Goal: Navigation & Orientation: Find specific page/section

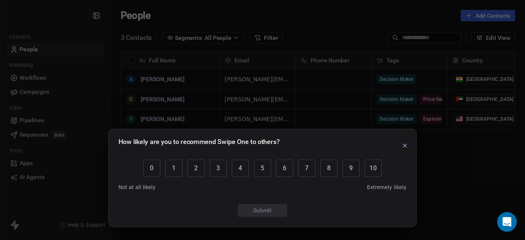
scroll to position [184, 367]
click at [363, 131] on icon "button" at bounding box center [364, 131] width 6 height 6
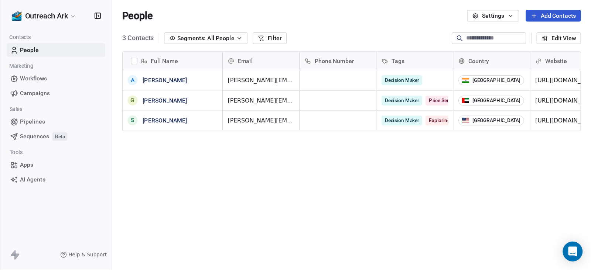
scroll to position [230, 484]
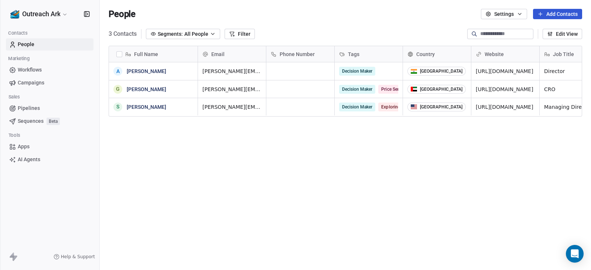
click at [25, 158] on span "AI Agents" at bounding box center [29, 160] width 23 height 8
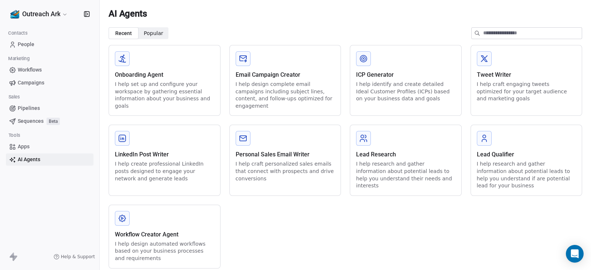
click at [28, 45] on span "People" at bounding box center [26, 45] width 17 height 8
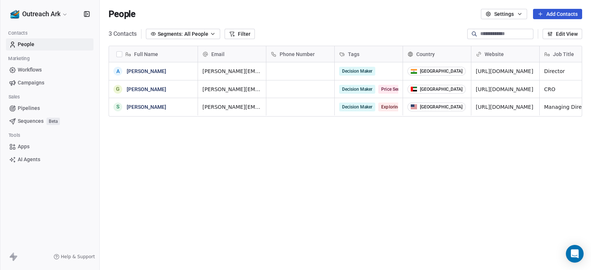
click at [472, 15] on button "Add Contacts" at bounding box center [557, 14] width 49 height 10
click at [472, 31] on span "Create new contact" at bounding box center [559, 30] width 51 height 8
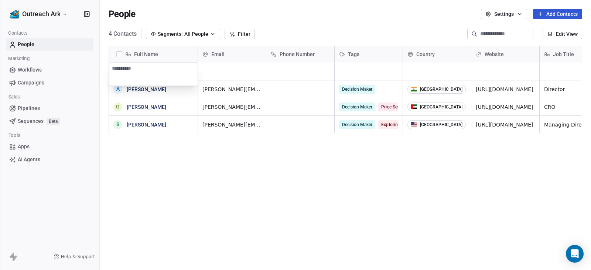
click at [256, 190] on html "Outreach Ark Contacts People Marketing Workflows Campaigns Sales Pipelines Sequ…" at bounding box center [295, 135] width 591 height 270
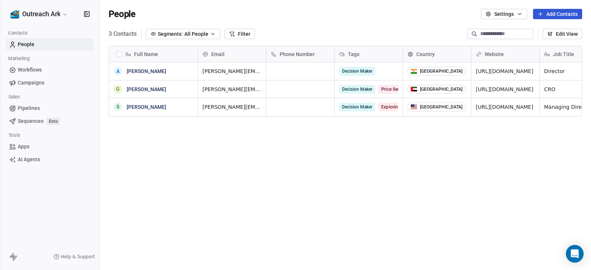
click at [25, 106] on span "Pipelines" at bounding box center [29, 108] width 22 height 8
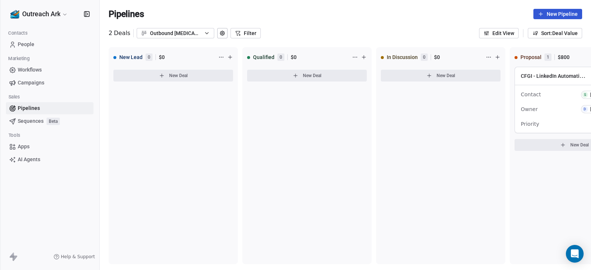
click at [67, 17] on html "Outreach Ark Contacts People Marketing Workflows Campaigns Sales Pipelines Sequ…" at bounding box center [295, 135] width 591 height 270
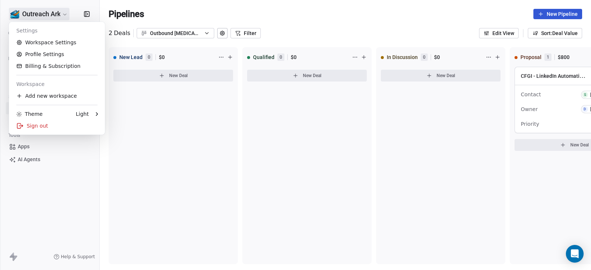
click at [199, 152] on html "Outreach Ark Contacts People Marketing Workflows Campaigns Sales Pipelines Sequ…" at bounding box center [295, 135] width 591 height 270
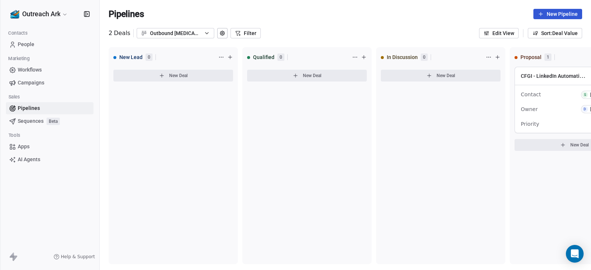
click at [22, 148] on span "Apps" at bounding box center [24, 147] width 12 height 8
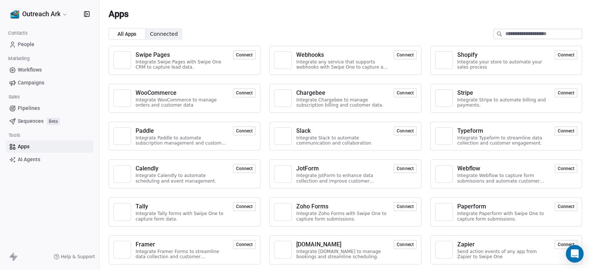
click at [169, 33] on span "Connected" at bounding box center [164, 34] width 28 height 8
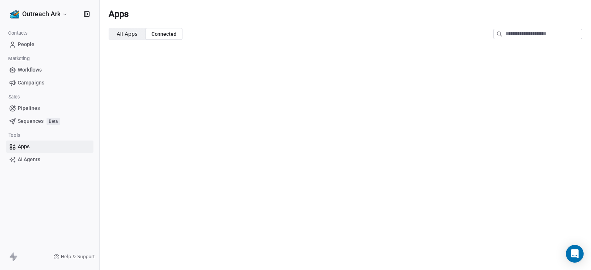
click at [125, 31] on span "All Apps" at bounding box center [127, 34] width 21 height 8
